Goal: Obtain resource: Download file/media

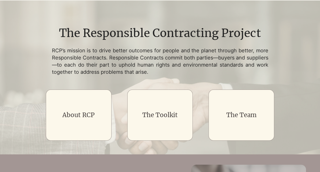
scroll to position [51, 0]
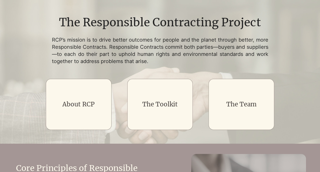
click at [164, 102] on link "The Toolkit" at bounding box center [159, 104] width 35 height 8
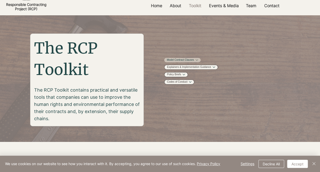
click at [194, 62] on link "Model Contract Clauses" at bounding box center [180, 60] width 27 height 4
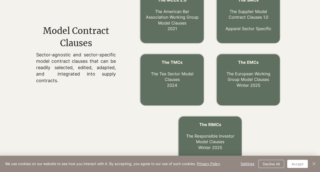
scroll to position [166, 0]
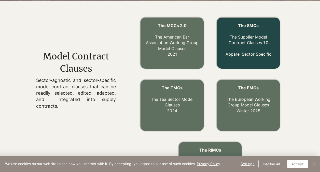
click at [257, 38] on link "The Supplier Model Contract Clauses 1.0" at bounding box center [248, 39] width 40 height 11
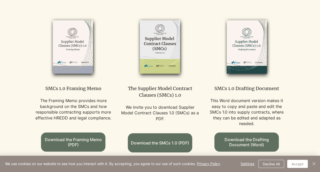
scroll to position [306, 0]
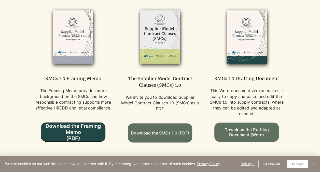
click at [86, 126] on span "Download the Framing Memo (PDF)" at bounding box center [73, 132] width 64 height 18
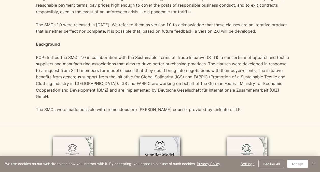
scroll to position [0, 0]
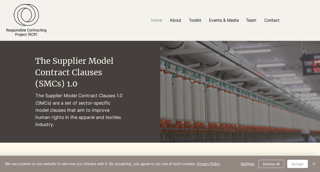
click at [157, 22] on p "Home" at bounding box center [156, 20] width 16 height 11
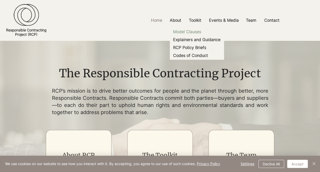
click at [198, 30] on p "Model Clauses" at bounding box center [187, 32] width 32 height 8
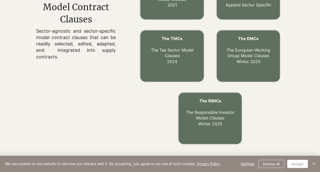
scroll to position [217, 0]
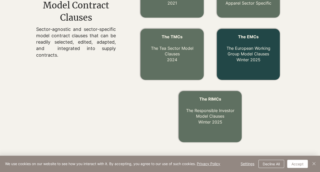
click at [251, 47] on link "The EMCs The European Working Group Model Clauses Winter 2025" at bounding box center [248, 48] width 44 height 28
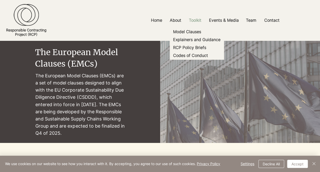
click at [197, 18] on p "Toolkit" at bounding box center [195, 20] width 18 height 11
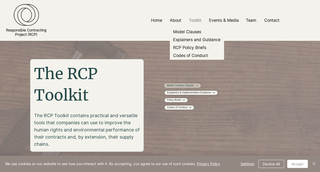
click at [193, 86] on link "Model Contract Clauses" at bounding box center [180, 86] width 27 height 4
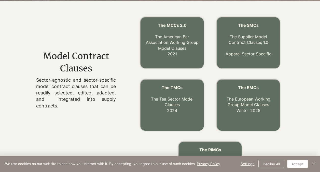
scroll to position [166, 0]
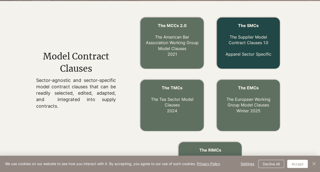
click at [235, 37] on link "The Supplier Model Contract Clauses 1.0" at bounding box center [248, 39] width 40 height 11
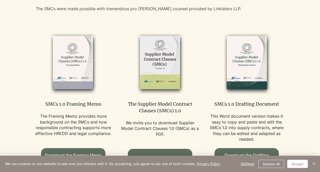
scroll to position [306, 0]
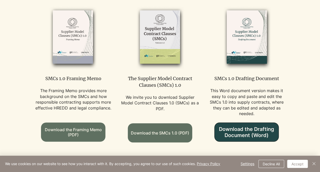
click at [255, 126] on span "Download the Drafting Document (Word)" at bounding box center [247, 132] width 64 height 12
